Goal: Find specific page/section: Find specific page/section

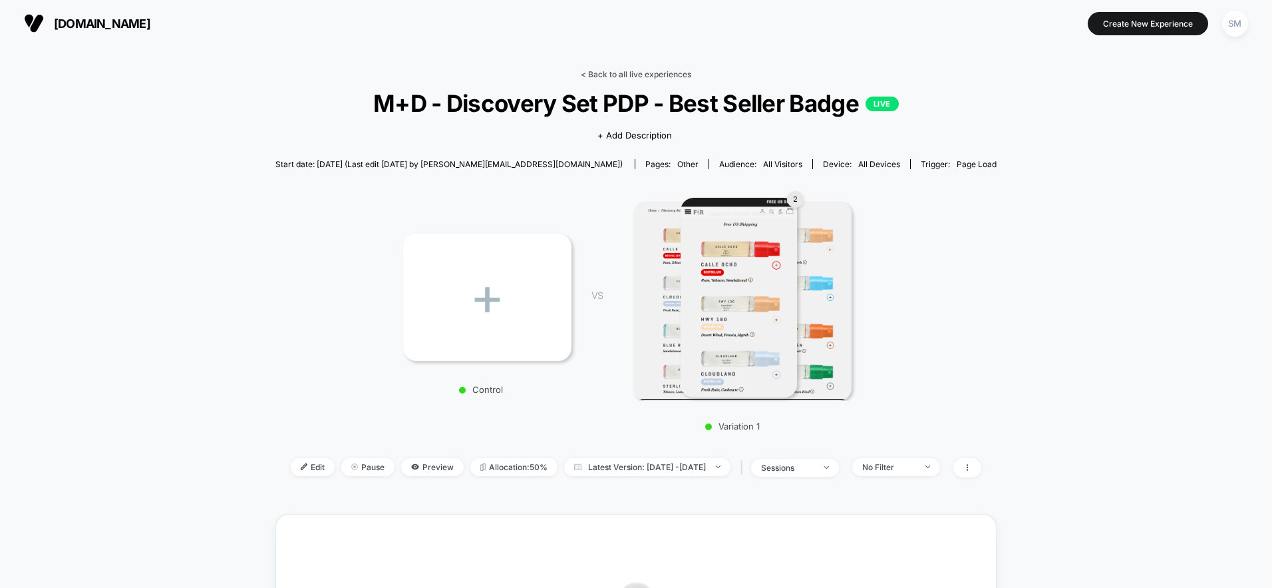
click at [657, 76] on link "< Back to all live experiences" at bounding box center [636, 74] width 110 height 10
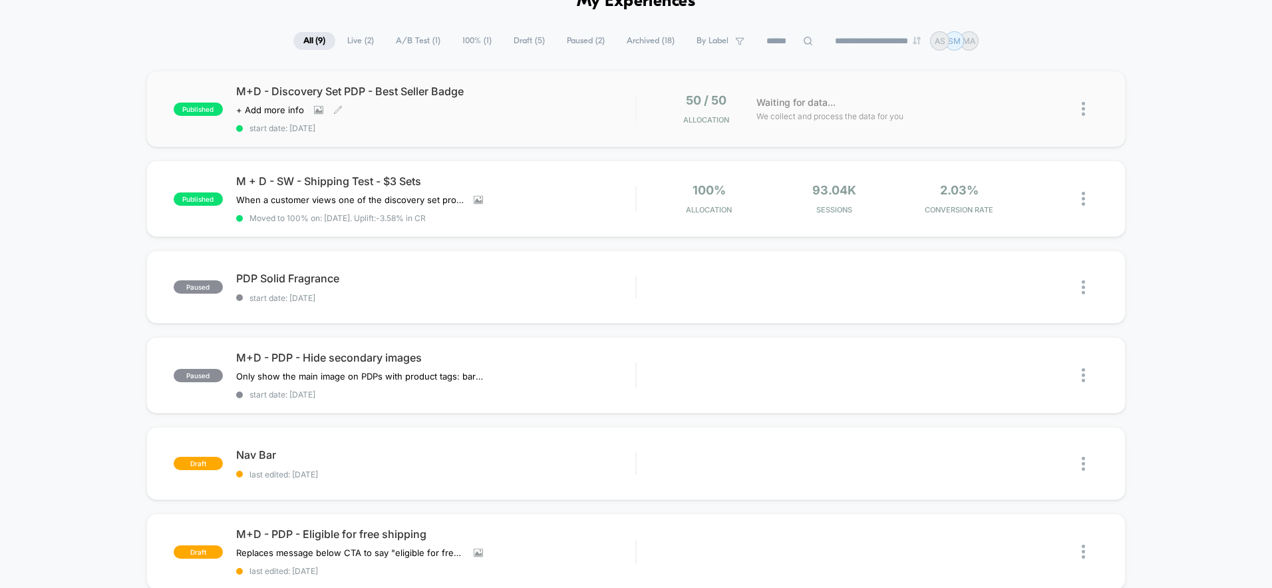
scroll to position [76, 0]
click at [518, 39] on span "Draft ( 5 )" at bounding box center [529, 40] width 51 height 18
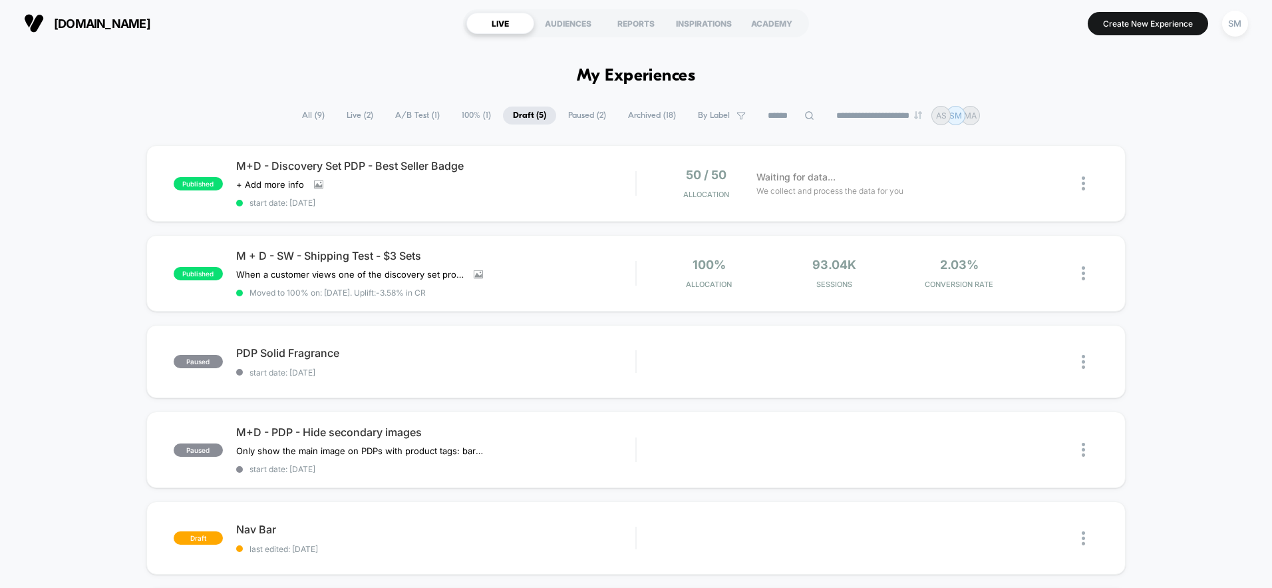
click at [297, 114] on span "All ( 9 )" at bounding box center [313, 115] width 43 height 18
click at [374, 152] on div "published M+D - Discovery Set PDP - Best Seller Badge Click to view images Clic…" at bounding box center [636, 183] width 980 height 77
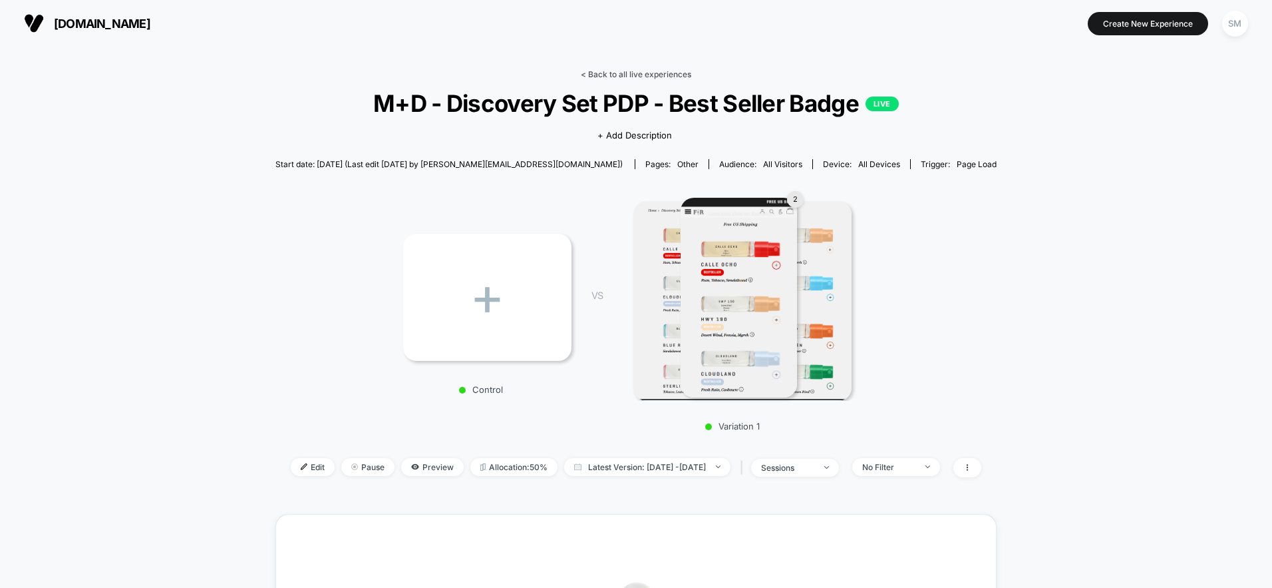
click at [602, 69] on link "< Back to all live experiences" at bounding box center [636, 74] width 110 height 10
